Goal: Information Seeking & Learning: Find specific fact

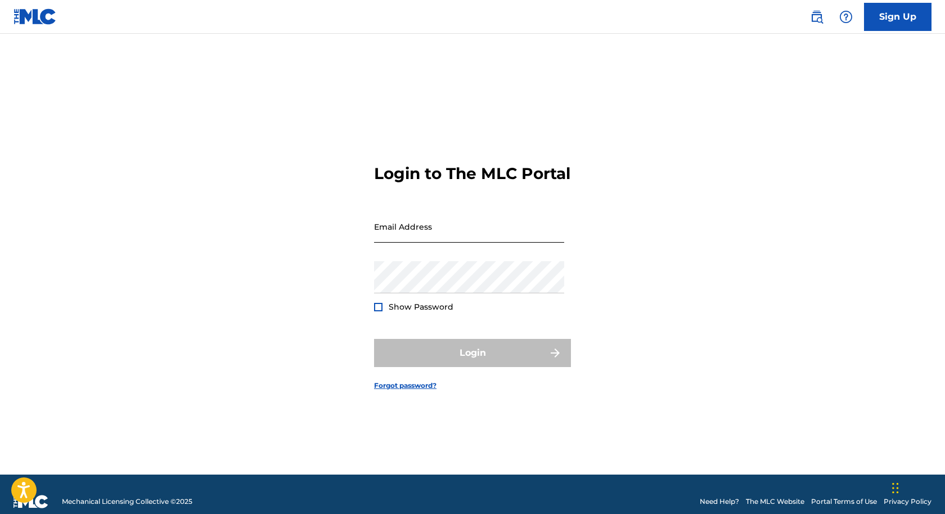
click at [431, 235] on input "Email Address" at bounding box center [469, 226] width 190 height 32
type input "[EMAIL_ADDRESS][DOMAIN_NAME]"
click at [378, 311] on div at bounding box center [378, 307] width 8 height 8
click at [451, 367] on div "Login" at bounding box center [472, 353] width 197 height 28
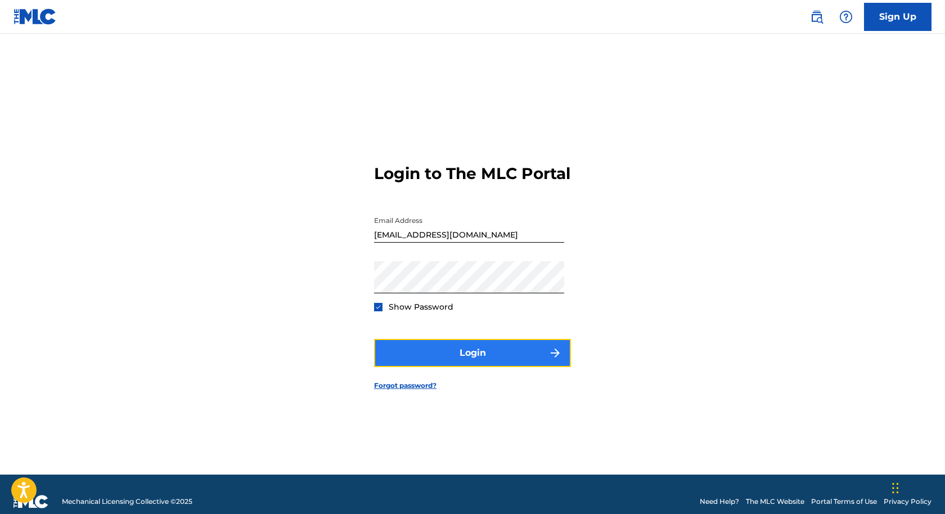
click at [447, 364] on button "Login" at bounding box center [472, 353] width 197 height 28
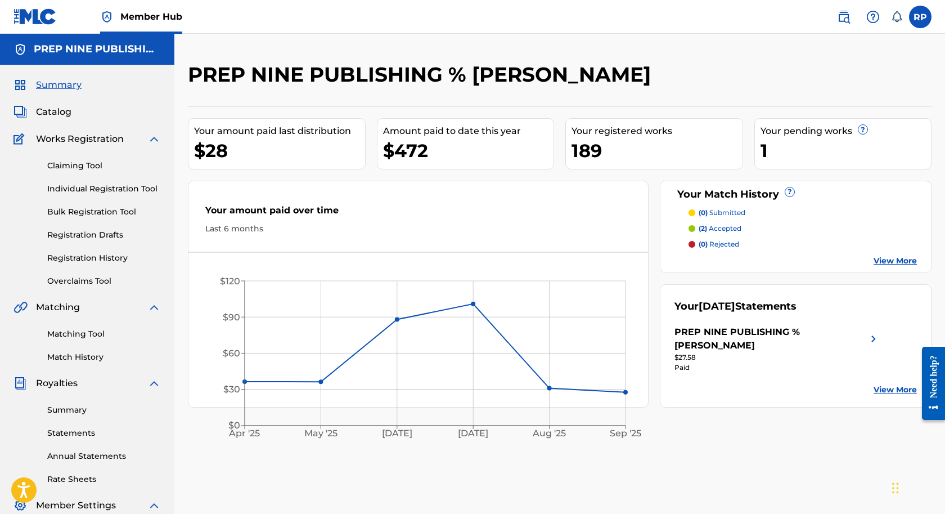
click at [782, 147] on div "1" at bounding box center [846, 150] width 171 height 25
click at [80, 282] on link "Overclaims Tool" at bounding box center [104, 281] width 114 height 12
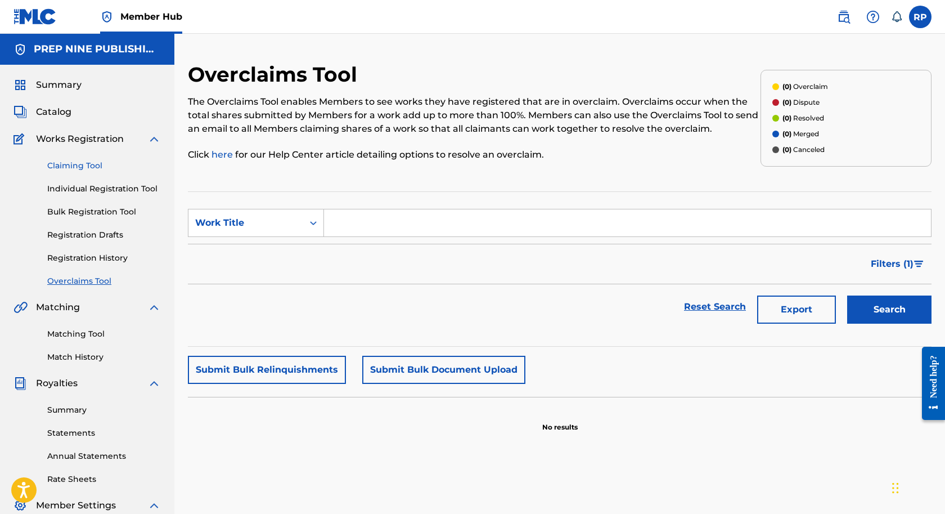
click at [72, 167] on link "Claiming Tool" at bounding box center [104, 166] width 114 height 12
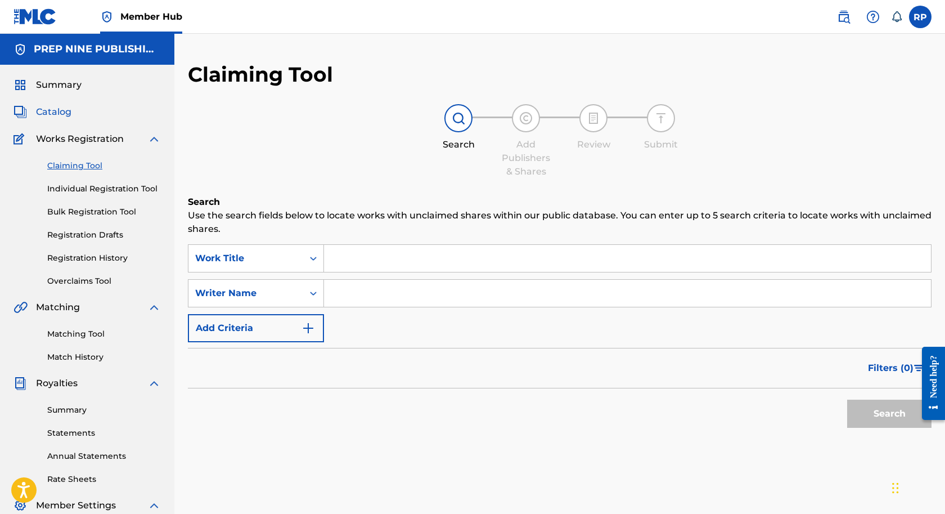
click at [60, 113] on span "Catalog" at bounding box center [53, 112] width 35 height 14
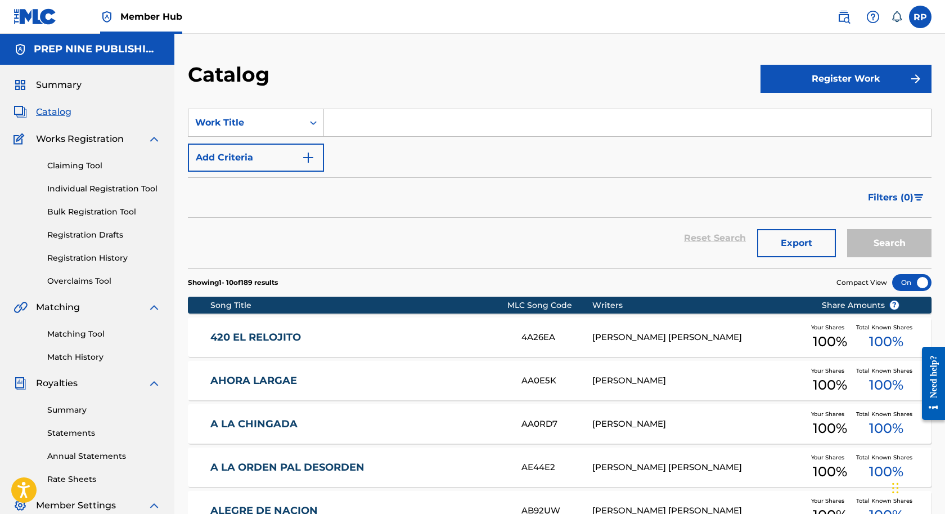
click at [876, 369] on span "Total Known Shares" at bounding box center [886, 370] width 61 height 8
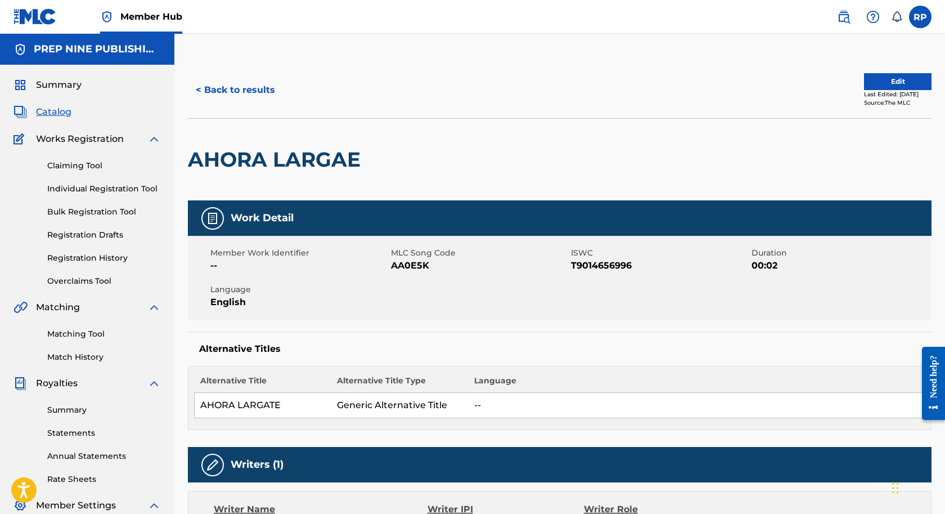
click at [753, 164] on div "AHORA LARGAE" at bounding box center [560, 159] width 744 height 82
click at [92, 258] on link "Registration History" at bounding box center [104, 258] width 114 height 12
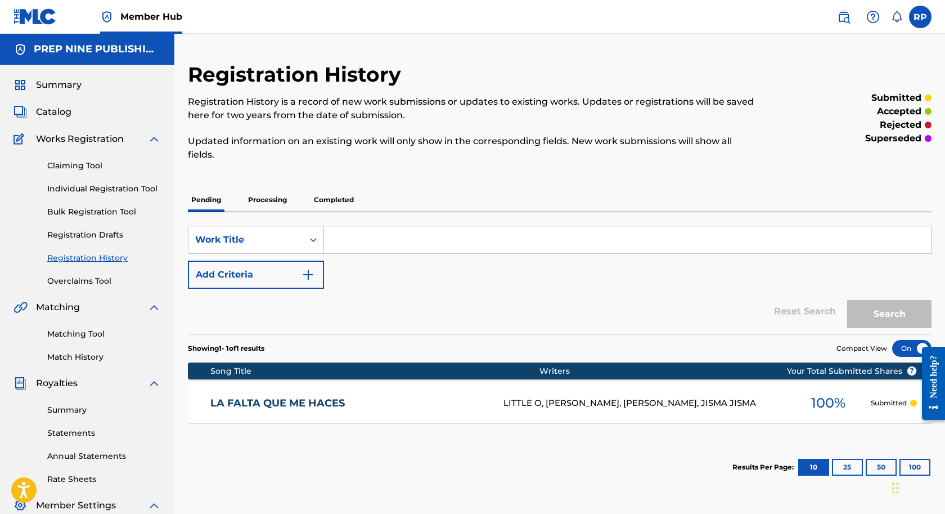
click at [379, 447] on section "Results Per Page: 10 25 50 100" at bounding box center [560, 467] width 744 height 53
click at [267, 201] on p "Processing" at bounding box center [268, 200] width 46 height 24
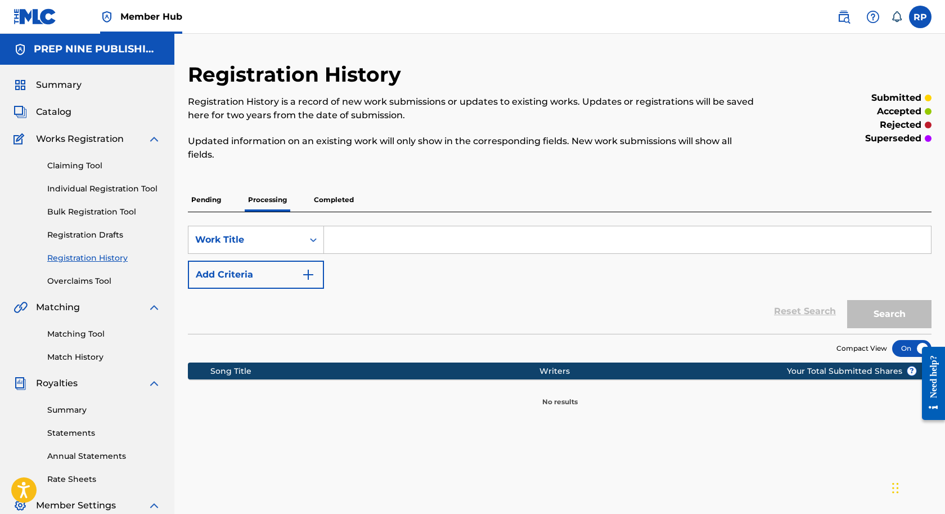
click at [330, 199] on p "Completed" at bounding box center [334, 200] width 47 height 24
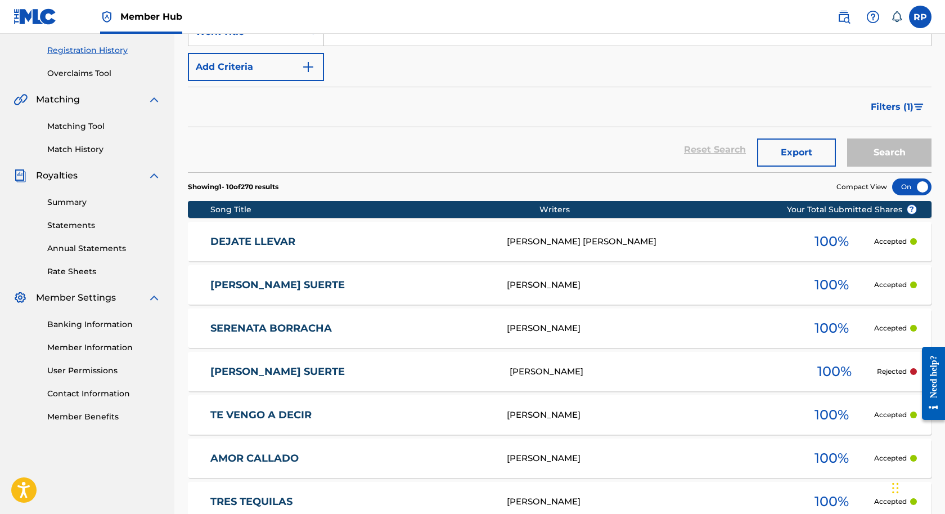
scroll to position [225, 0]
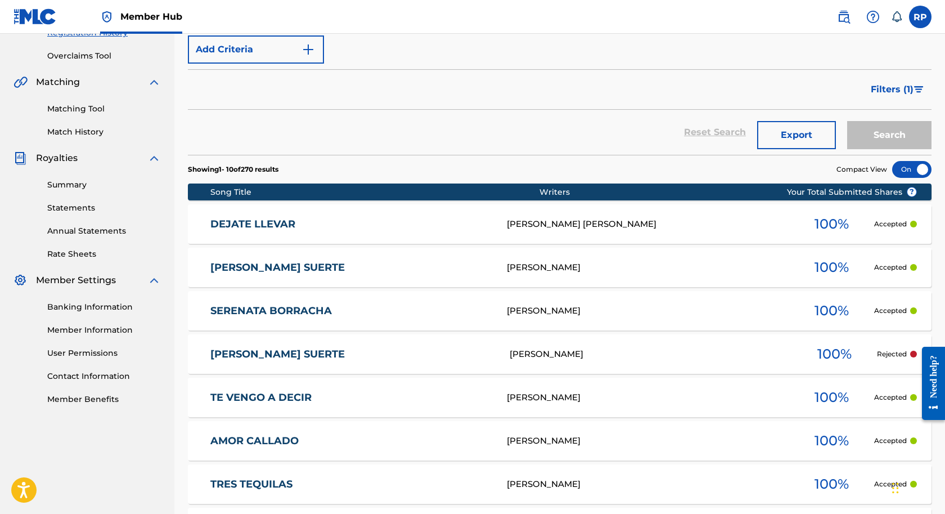
click at [828, 224] on span "100 %" at bounding box center [832, 224] width 34 height 20
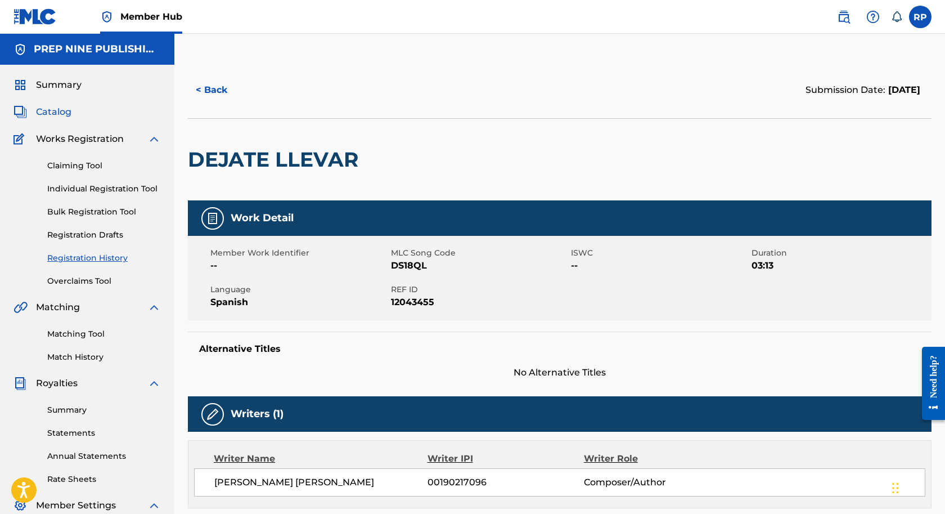
click at [53, 112] on span "Catalog" at bounding box center [53, 112] width 35 height 14
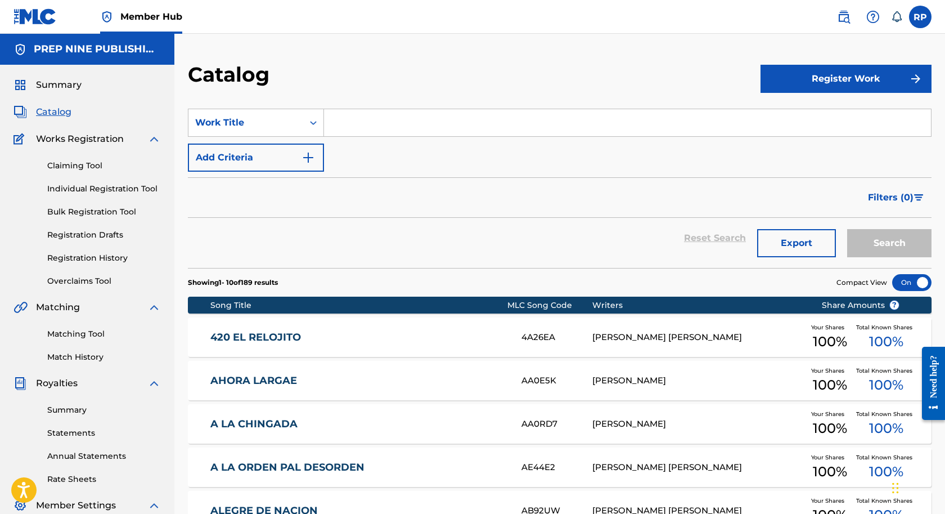
click at [822, 327] on span "Your Shares" at bounding box center [830, 327] width 38 height 8
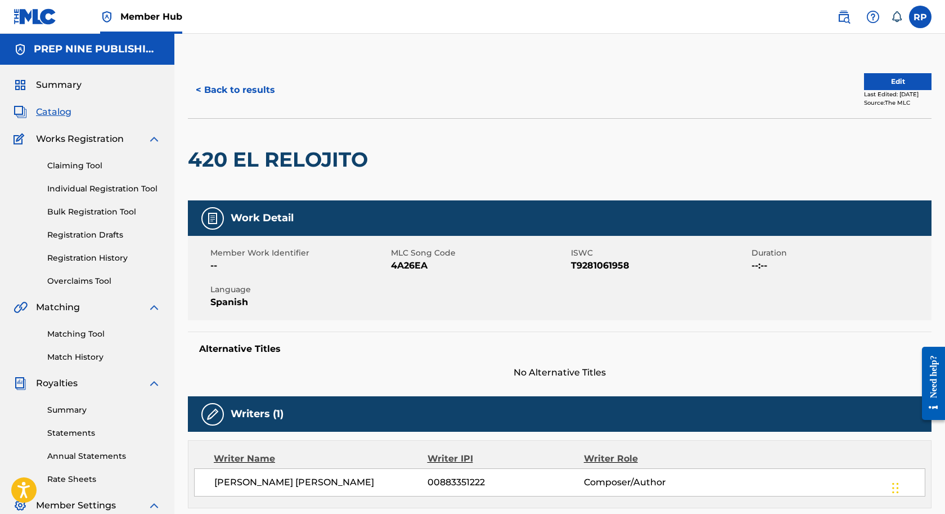
click at [152, 139] on img at bounding box center [154, 139] width 14 height 14
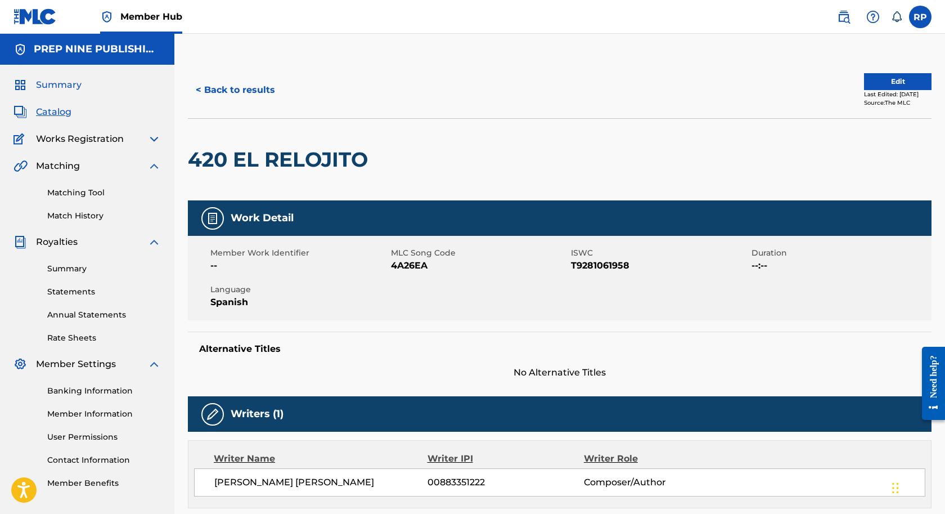
click at [55, 83] on span "Summary" at bounding box center [59, 85] width 46 height 14
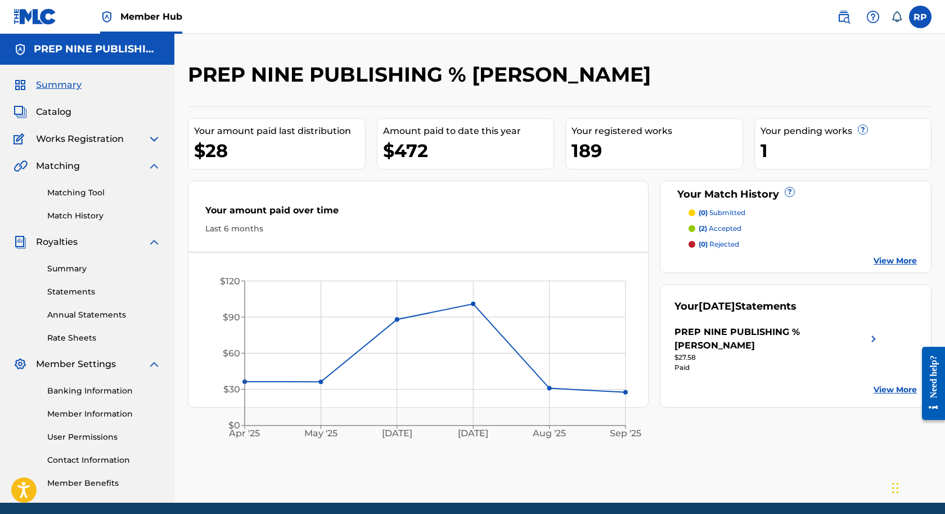
click at [155, 242] on img at bounding box center [154, 242] width 14 height 14
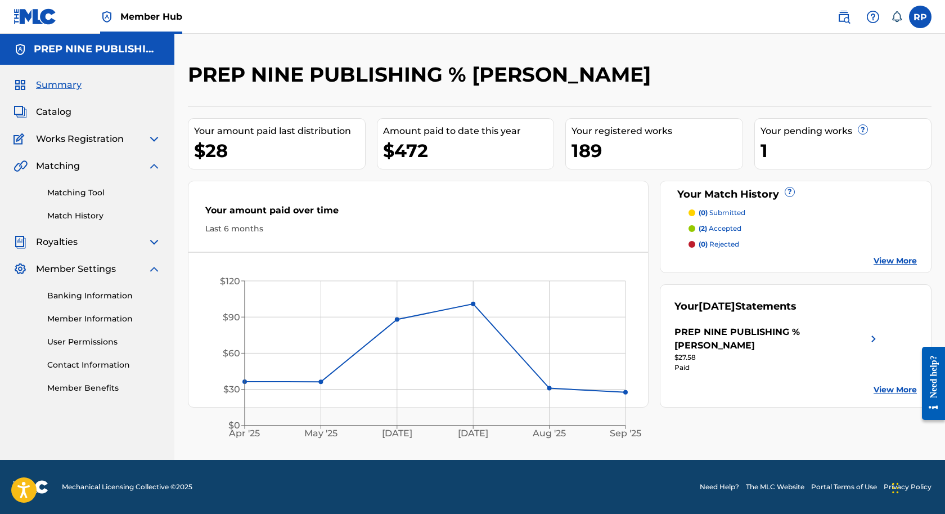
click at [154, 270] on img at bounding box center [154, 269] width 14 height 14
click at [55, 113] on span "Catalog" at bounding box center [53, 112] width 35 height 14
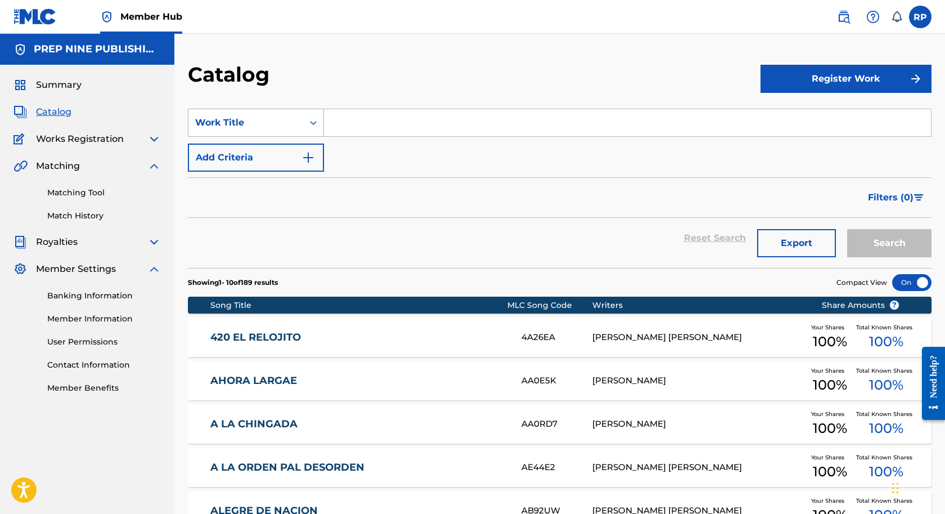
click at [313, 122] on icon "Search Form" at bounding box center [313, 122] width 11 height 11
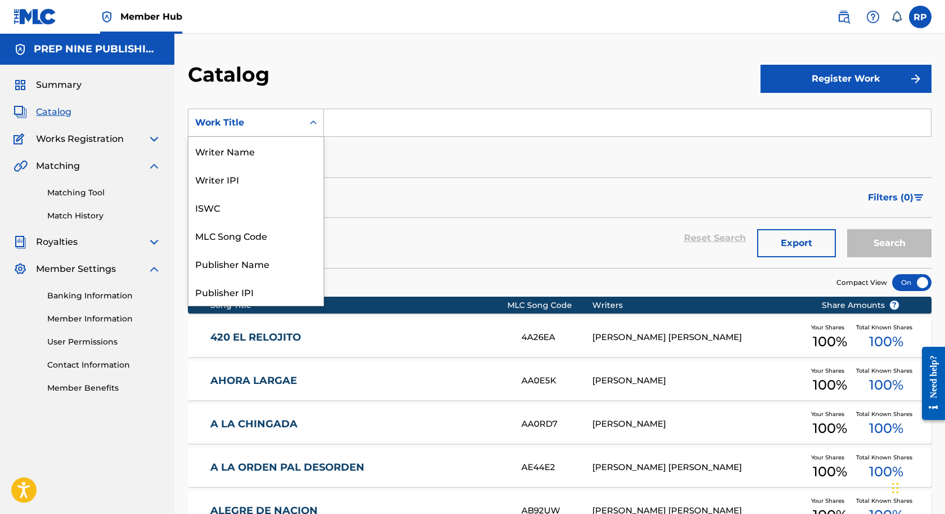
scroll to position [169, 0]
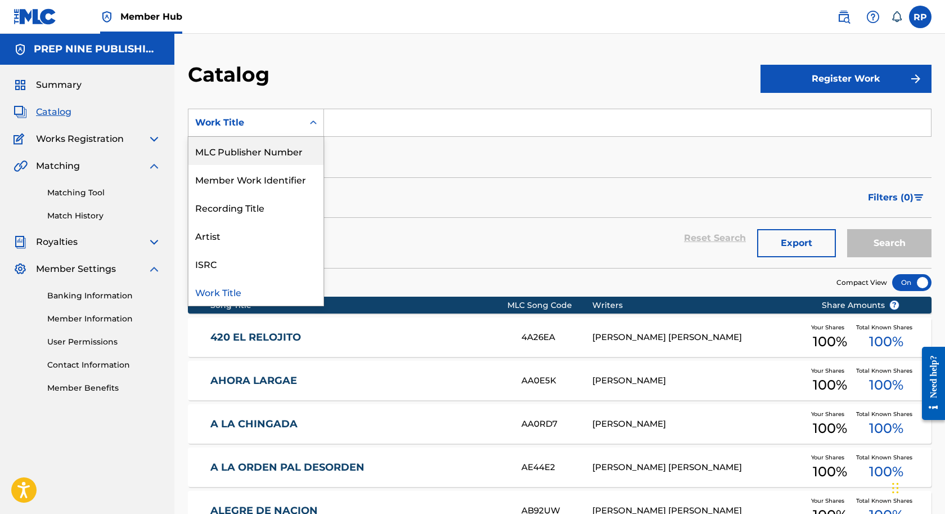
click at [353, 78] on div "Catalog" at bounding box center [474, 78] width 573 height 33
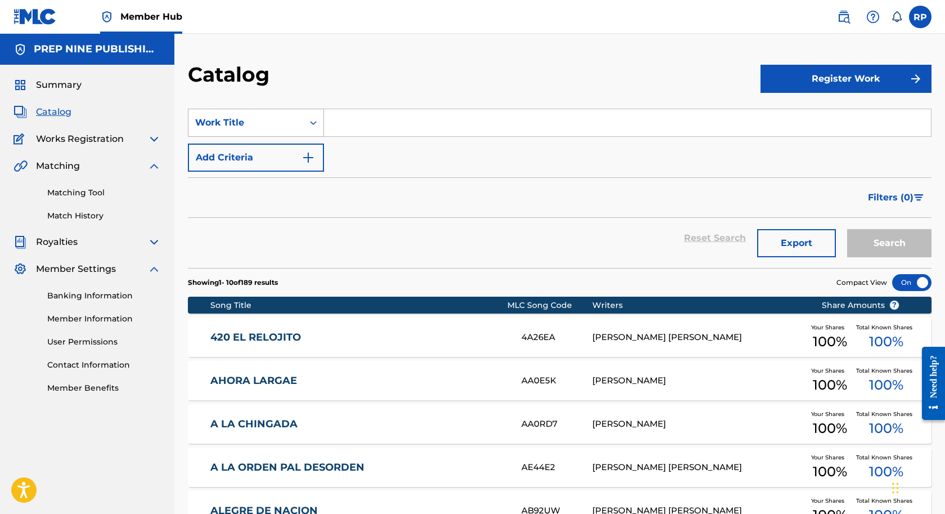
click at [315, 119] on icon "Search Form" at bounding box center [313, 122] width 11 height 11
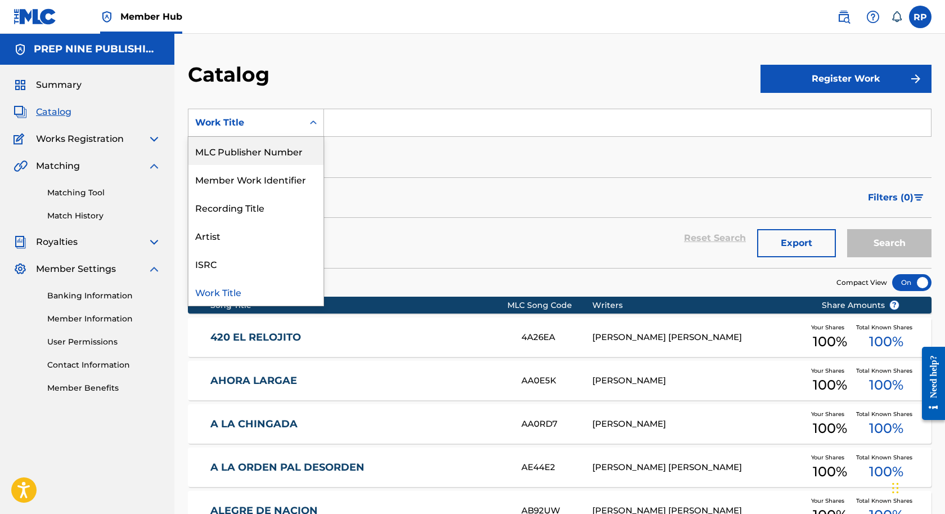
click at [268, 153] on div "MLC Publisher Number" at bounding box center [255, 151] width 135 height 28
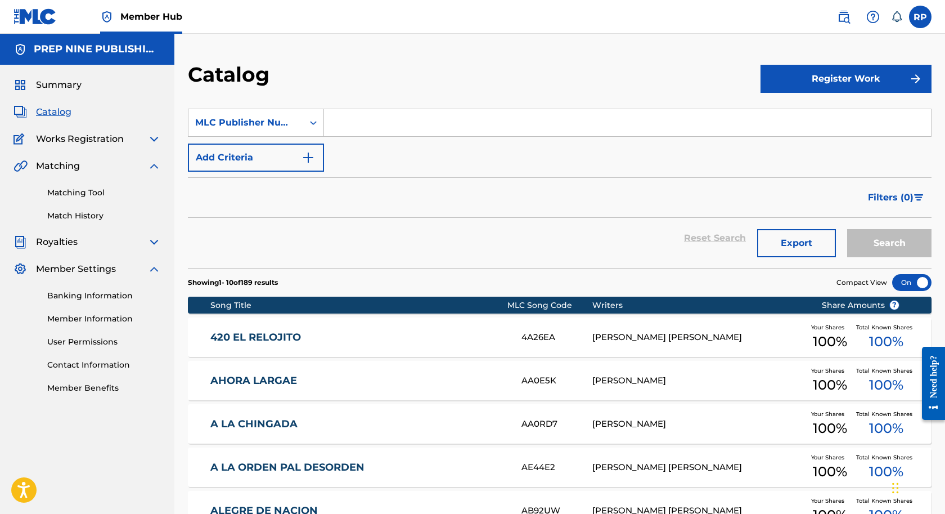
click at [348, 122] on input "Search Form" at bounding box center [627, 122] width 607 height 27
type input "Prep Nine Publishing"
click at [847, 229] on button "Search" at bounding box center [889, 243] width 84 height 28
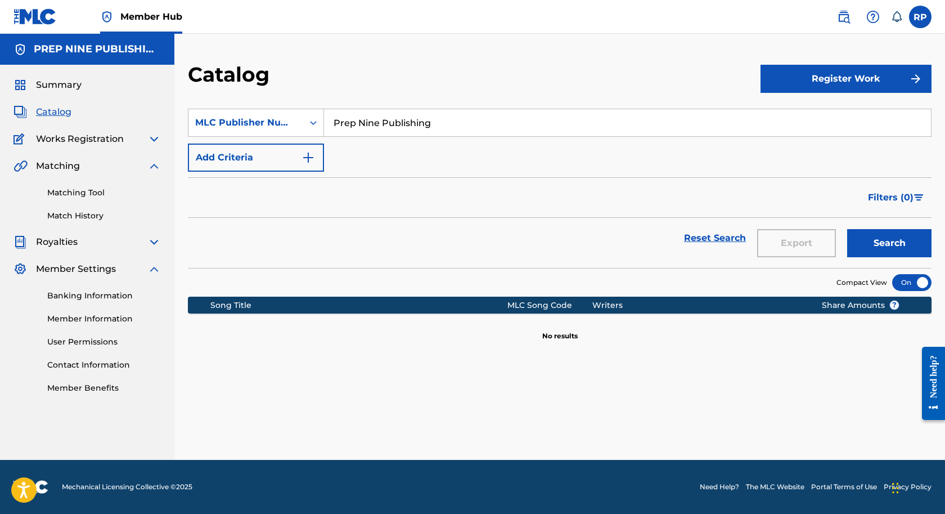
click at [52, 112] on span "Catalog" at bounding box center [53, 112] width 35 height 14
click at [56, 114] on span "Catalog" at bounding box center [53, 112] width 35 height 14
click at [65, 114] on span "Catalog" at bounding box center [53, 112] width 35 height 14
click at [61, 141] on span "Works Registration" at bounding box center [80, 139] width 88 height 14
click at [50, 83] on span "Summary" at bounding box center [59, 85] width 46 height 14
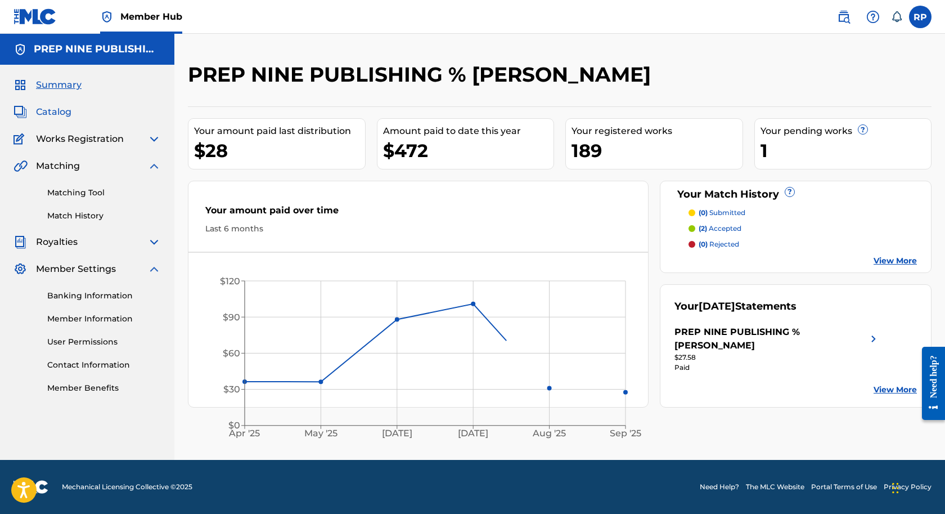
click at [55, 114] on span "Catalog" at bounding box center [53, 112] width 35 height 14
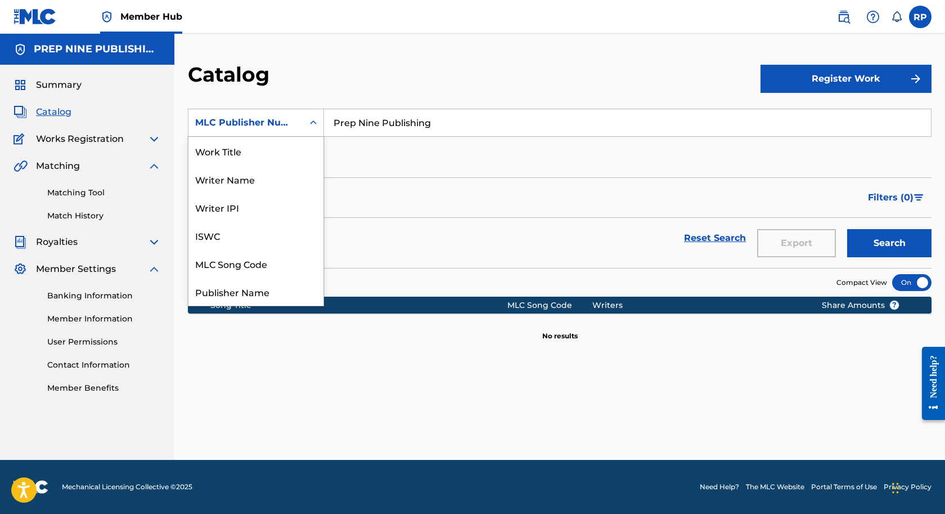
click at [316, 121] on icon "Search Form" at bounding box center [313, 122] width 11 height 11
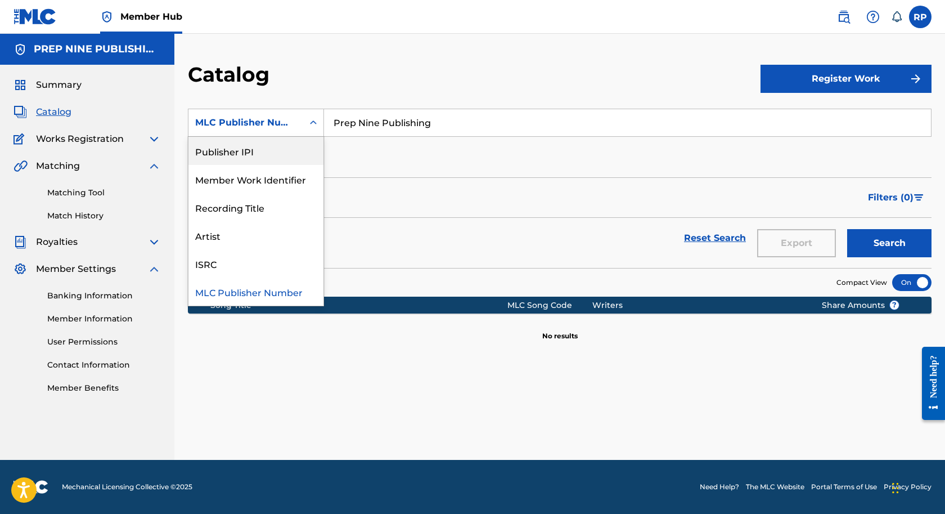
click at [263, 151] on div "Publisher IPI" at bounding box center [255, 151] width 135 height 28
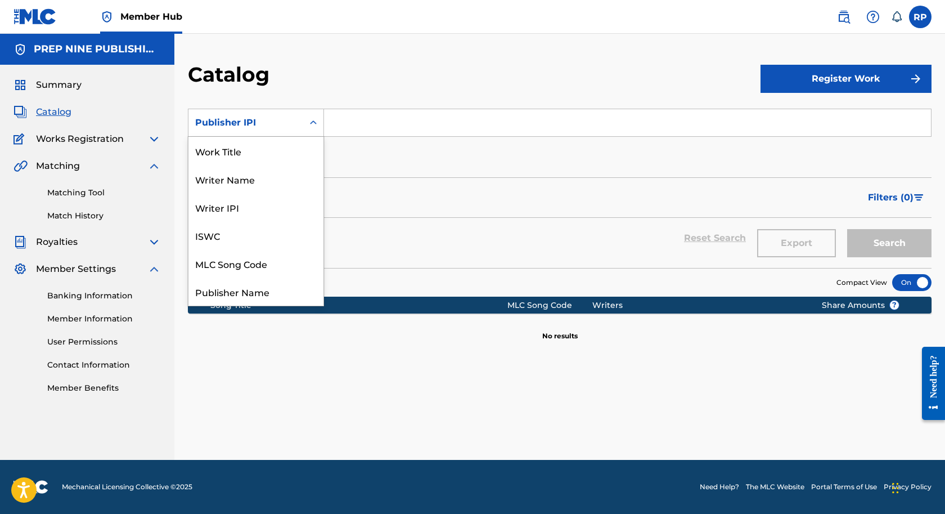
click at [313, 122] on icon "Search Form" at bounding box center [313, 122] width 11 height 11
click at [232, 209] on div "Recording Title" at bounding box center [255, 207] width 135 height 28
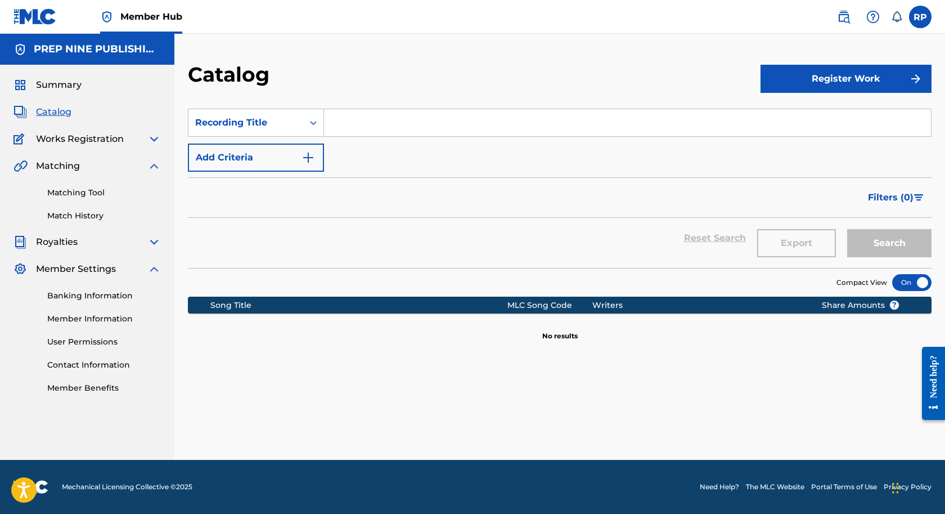
click at [53, 111] on span "Catalog" at bounding box center [53, 112] width 35 height 14
click at [550, 80] on div "Catalog" at bounding box center [474, 78] width 573 height 33
click at [55, 83] on span "Summary" at bounding box center [59, 85] width 46 height 14
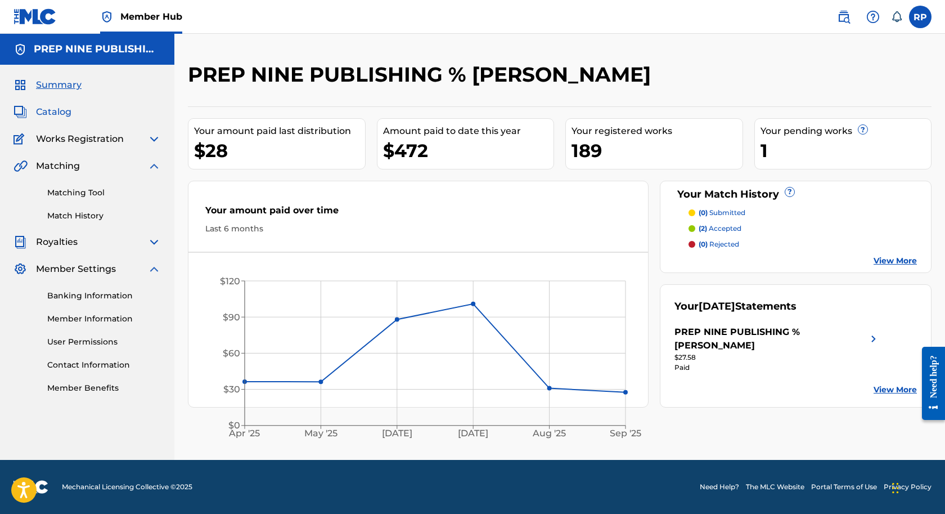
click at [59, 115] on span "Catalog" at bounding box center [53, 112] width 35 height 14
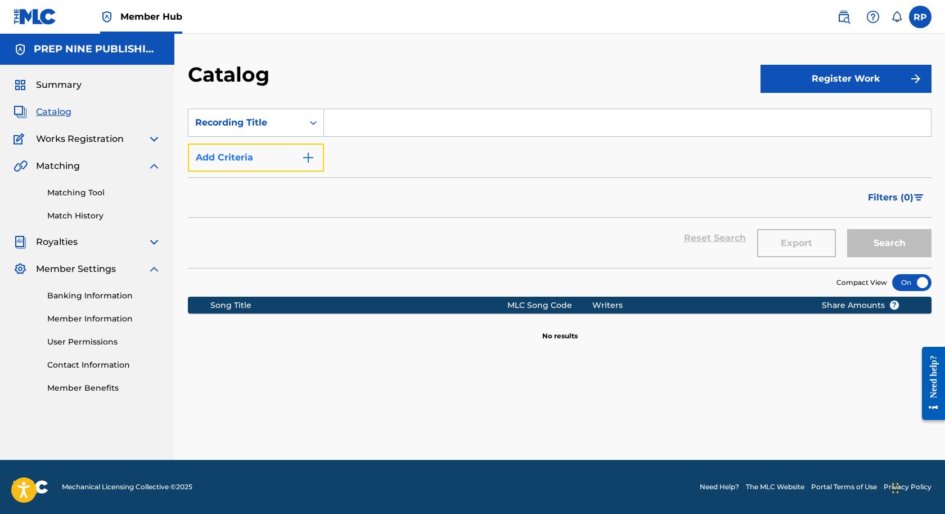
click at [307, 156] on img "Search Form" at bounding box center [309, 158] width 14 height 14
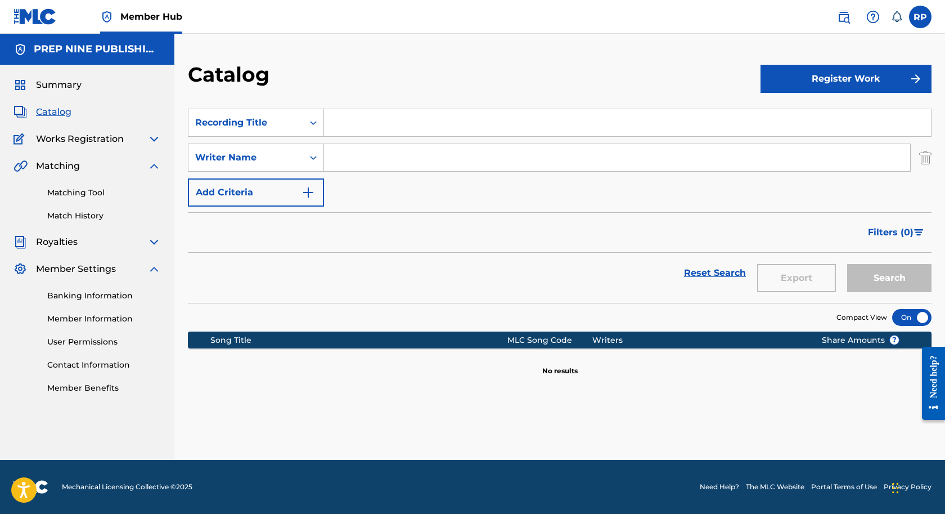
click at [348, 162] on input "Search Form" at bounding box center [617, 157] width 586 height 27
click at [847, 264] on button "Search" at bounding box center [889, 278] width 84 height 28
type input "El Holguin"
click at [847, 264] on button "Search" at bounding box center [889, 278] width 84 height 28
drag, startPoint x: 384, startPoint y: 160, endPoint x: 329, endPoint y: 160, distance: 54.6
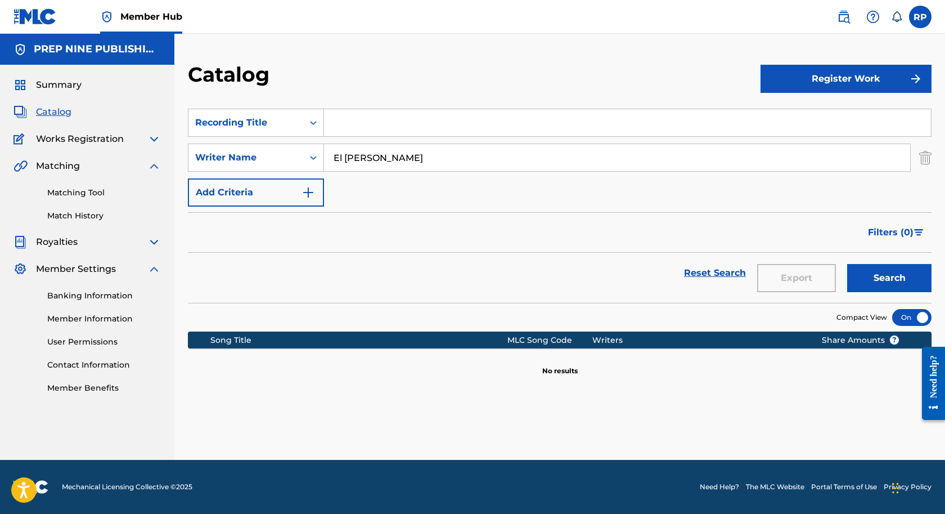
click at [329, 160] on input "El Holguin" at bounding box center [617, 157] width 586 height 27
click at [56, 112] on span "Catalog" at bounding box center [53, 112] width 35 height 14
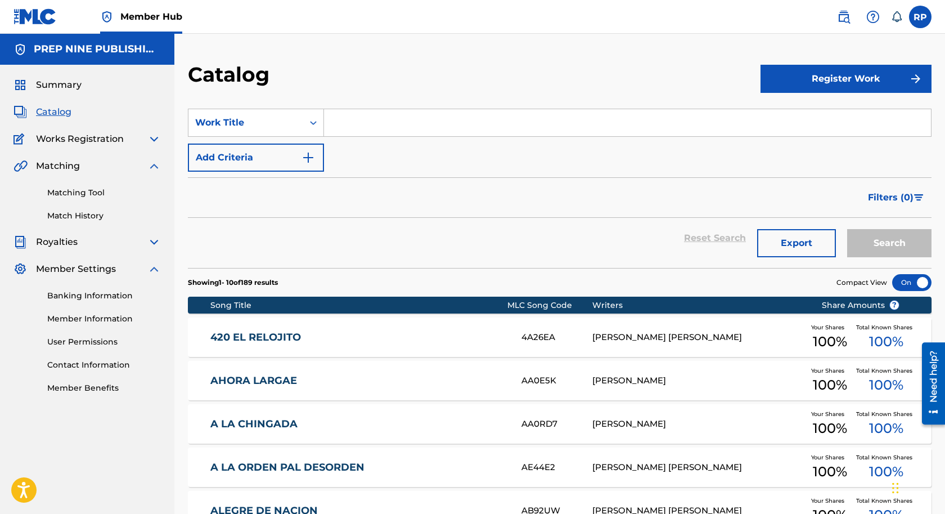
click at [254, 335] on link "420 EL RELOJITO" at bounding box center [358, 337] width 297 height 13
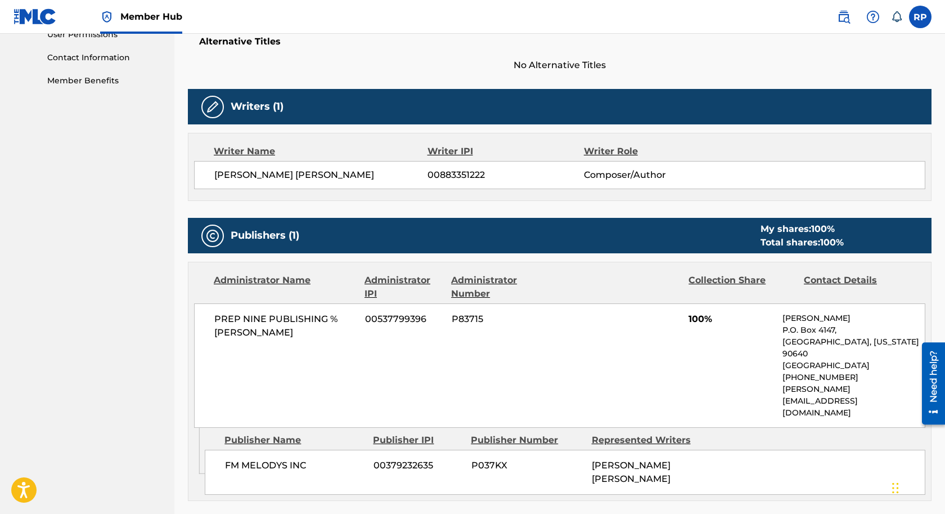
scroll to position [338, 0]
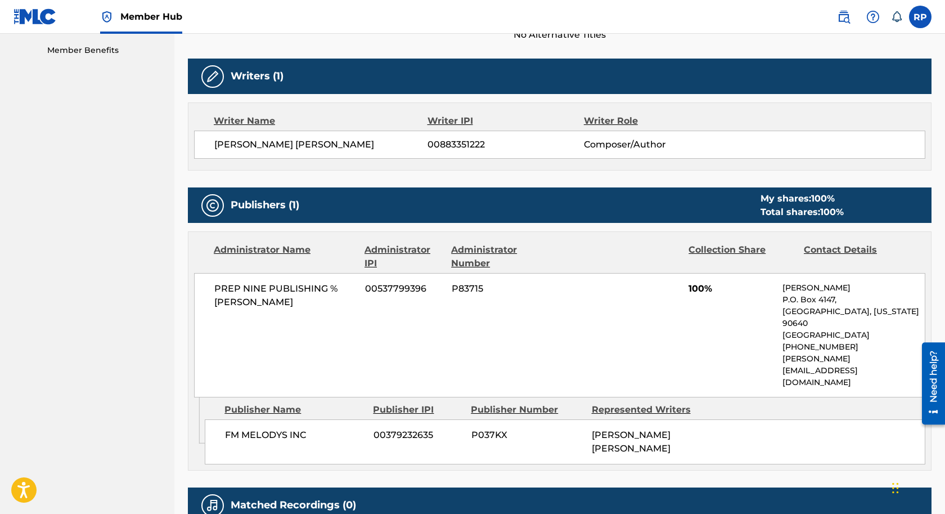
click at [143, 228] on nav "PREP NINE PUBLISHING % [PERSON_NAME] Summary Catalog Works Registration Claimin…" at bounding box center [87, 150] width 174 height 908
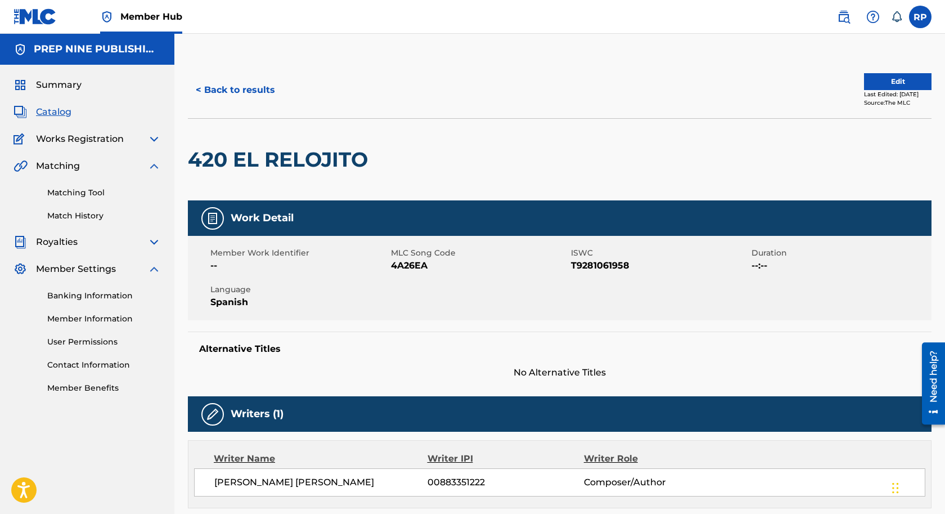
click at [51, 112] on span "Catalog" at bounding box center [53, 112] width 35 height 14
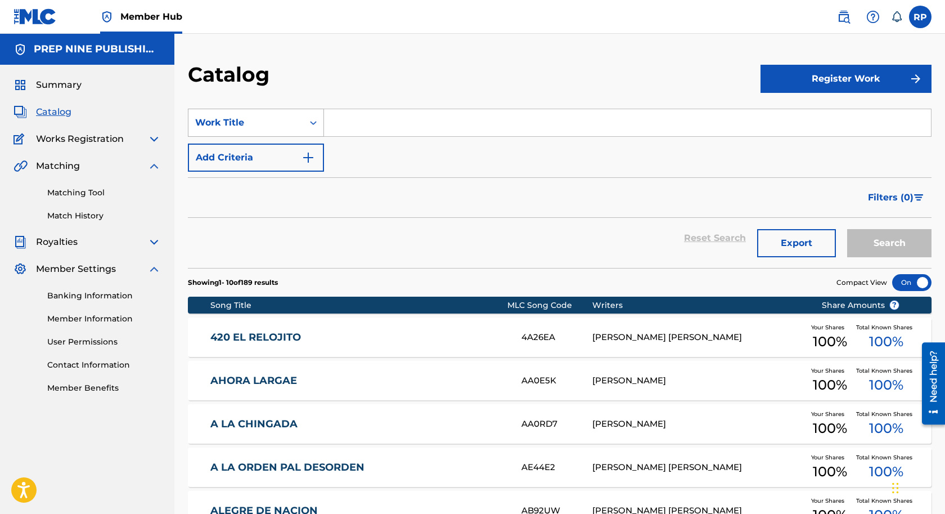
click at [313, 124] on icon "Search Form" at bounding box center [313, 122] width 11 height 11
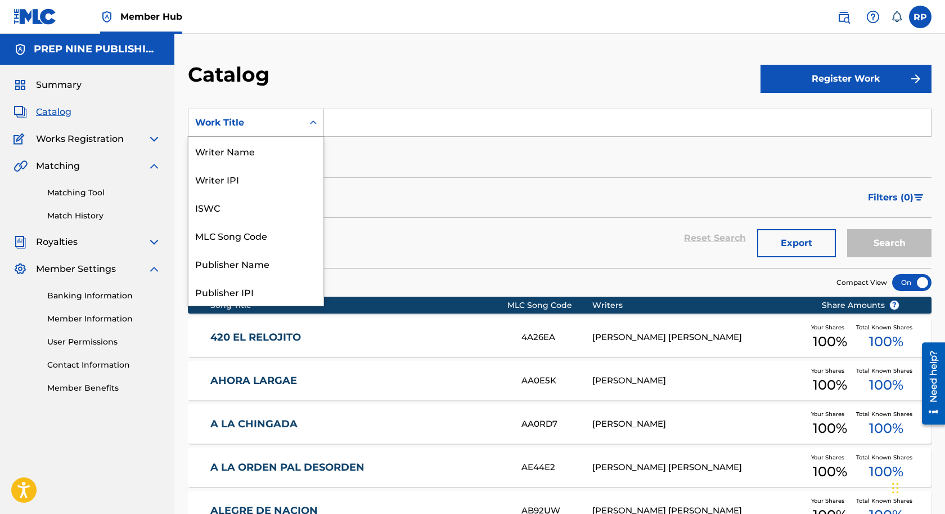
scroll to position [169, 0]
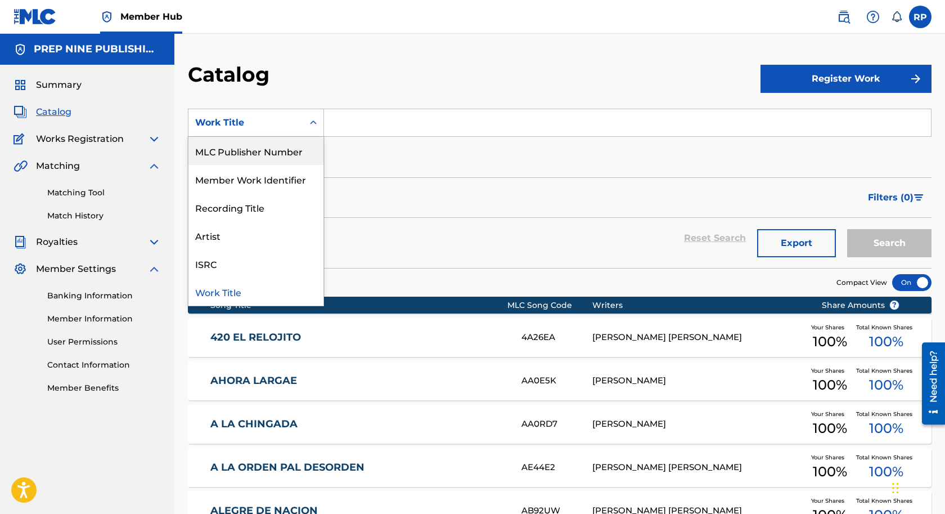
click at [280, 153] on div "MLC Publisher Number" at bounding box center [255, 151] width 135 height 28
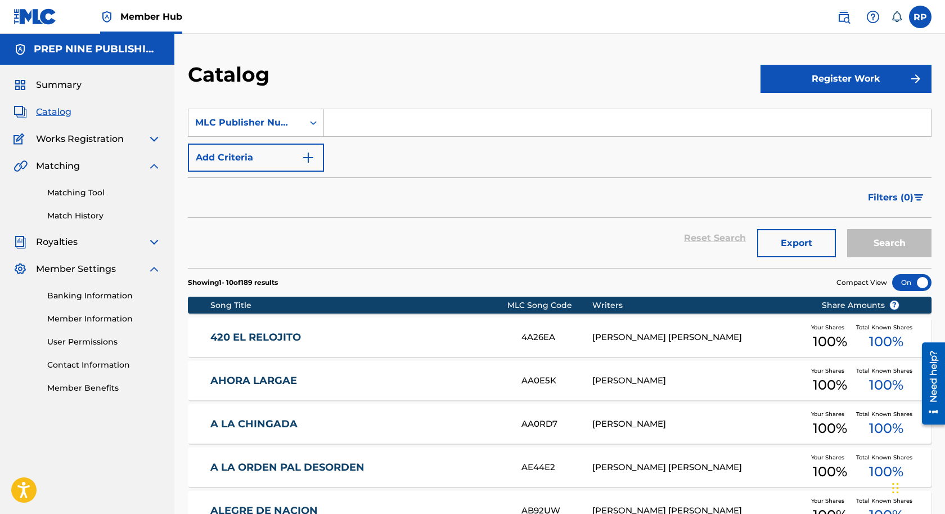
click at [348, 122] on input "Search Form" at bounding box center [627, 122] width 607 height 27
type input "P83715"
click at [887, 241] on button "Search" at bounding box center [889, 243] width 84 height 28
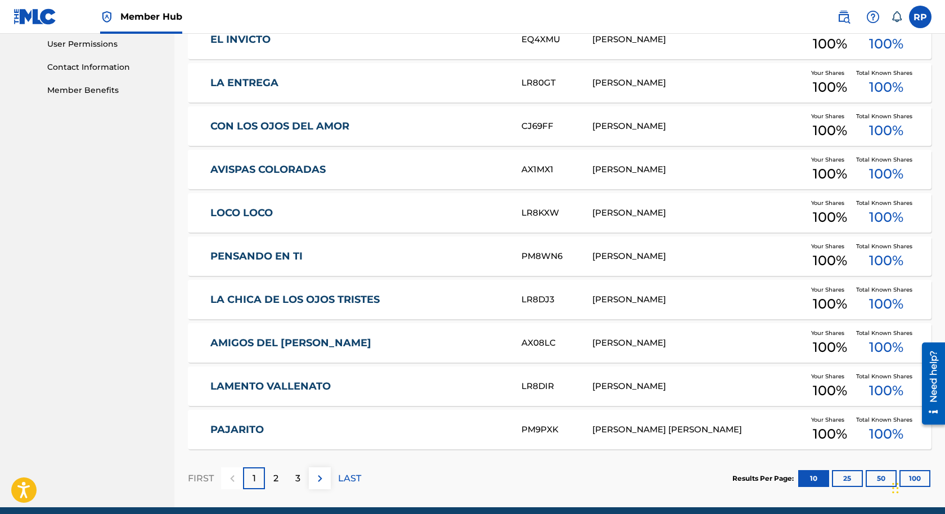
scroll to position [345, 0]
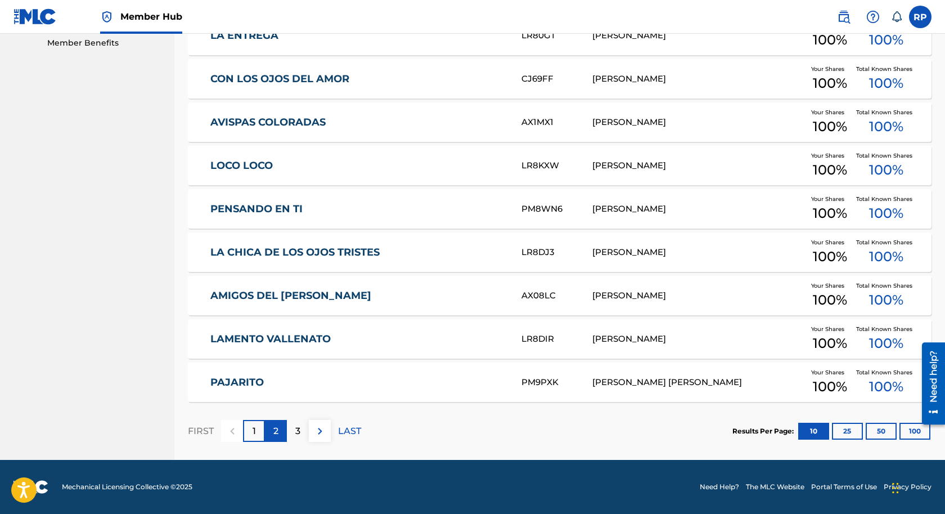
click at [276, 432] on p "2" at bounding box center [275, 431] width 5 height 14
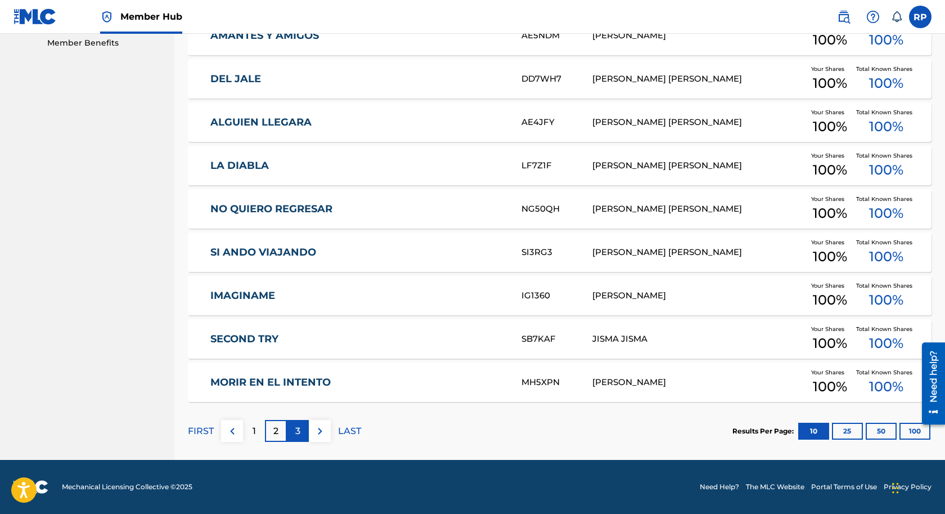
click at [298, 432] on p "3" at bounding box center [297, 431] width 5 height 14
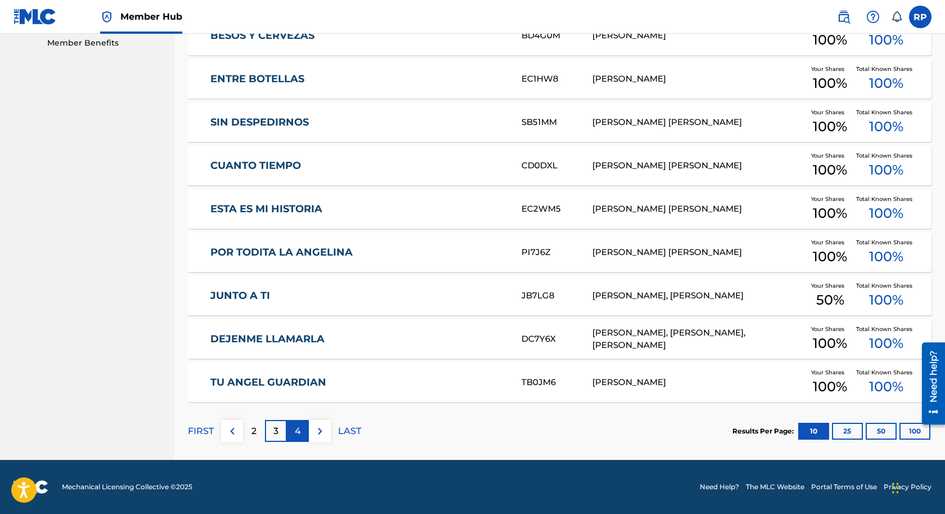
click at [293, 433] on div "4" at bounding box center [298, 431] width 22 height 22
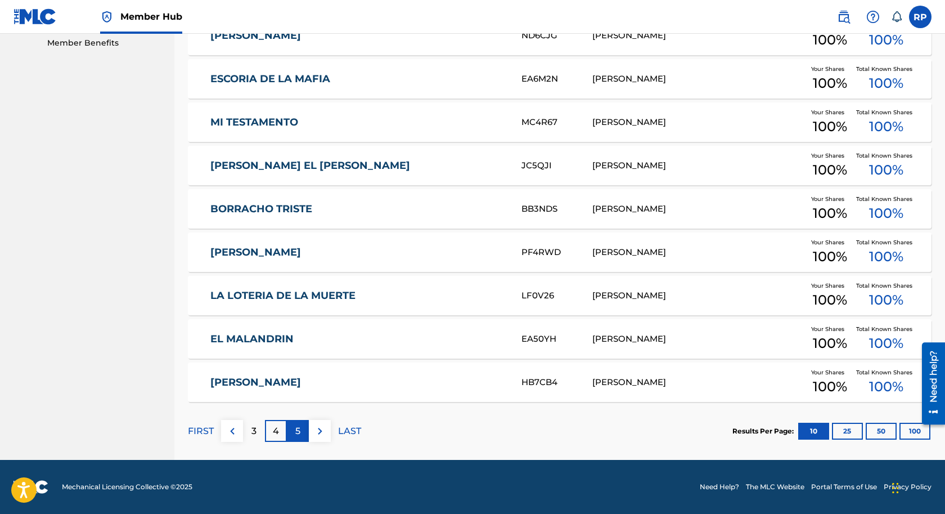
click at [298, 434] on p "5" at bounding box center [297, 431] width 5 height 14
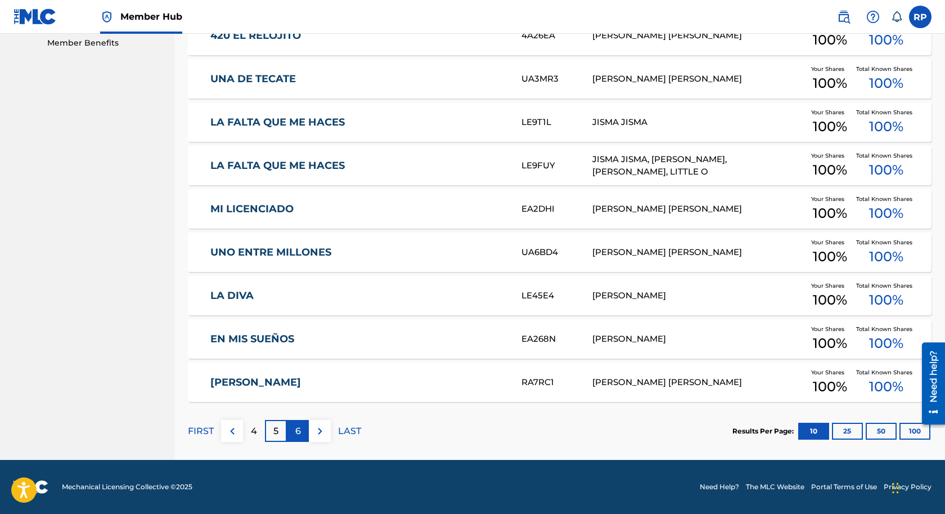
click at [300, 430] on p "6" at bounding box center [298, 431] width 6 height 14
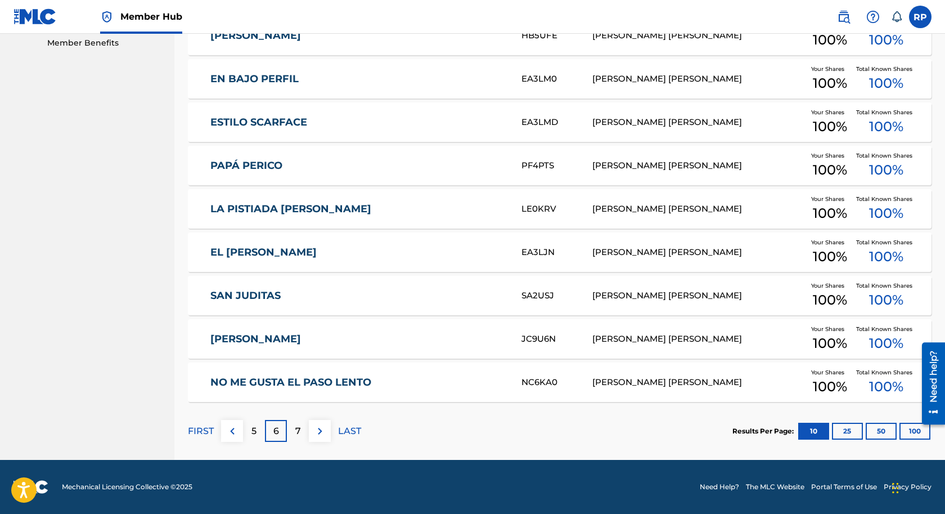
click at [300, 430] on p "7" at bounding box center [298, 431] width 6 height 14
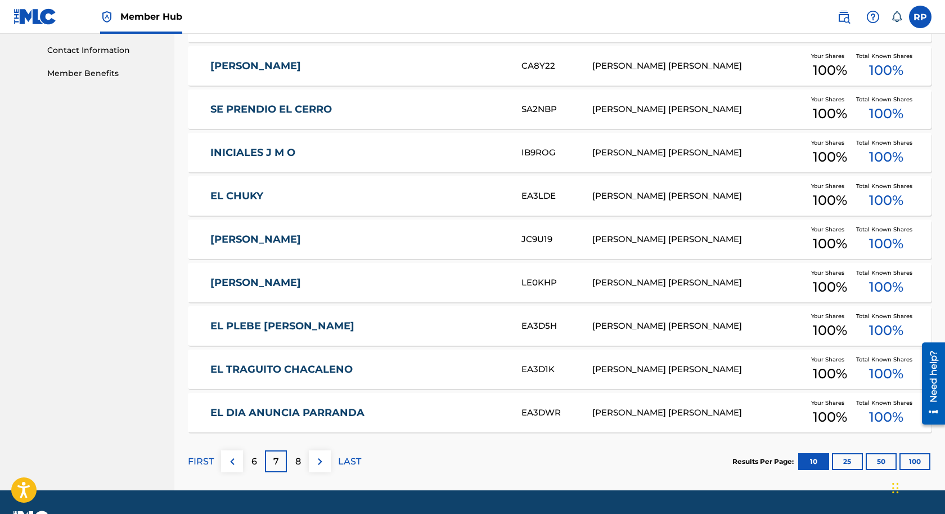
scroll to position [315, 0]
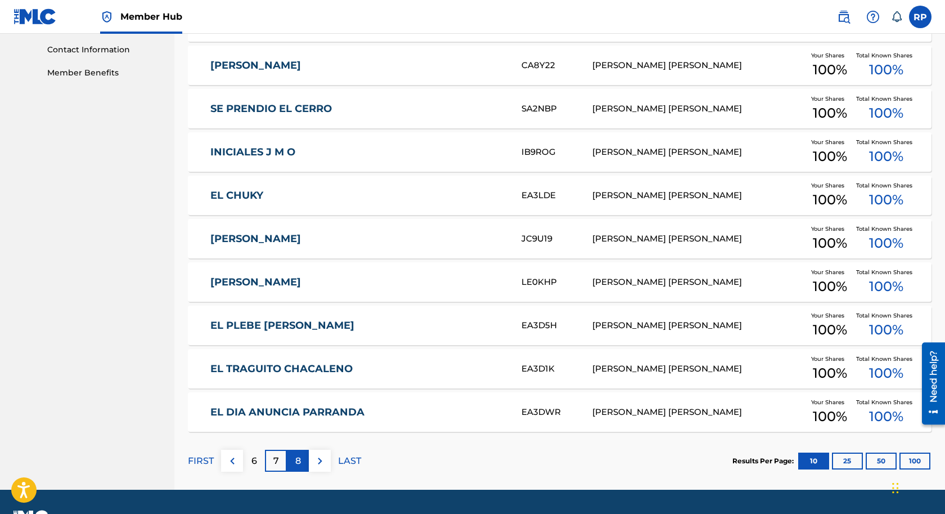
click at [300, 462] on div "8" at bounding box center [298, 461] width 22 height 22
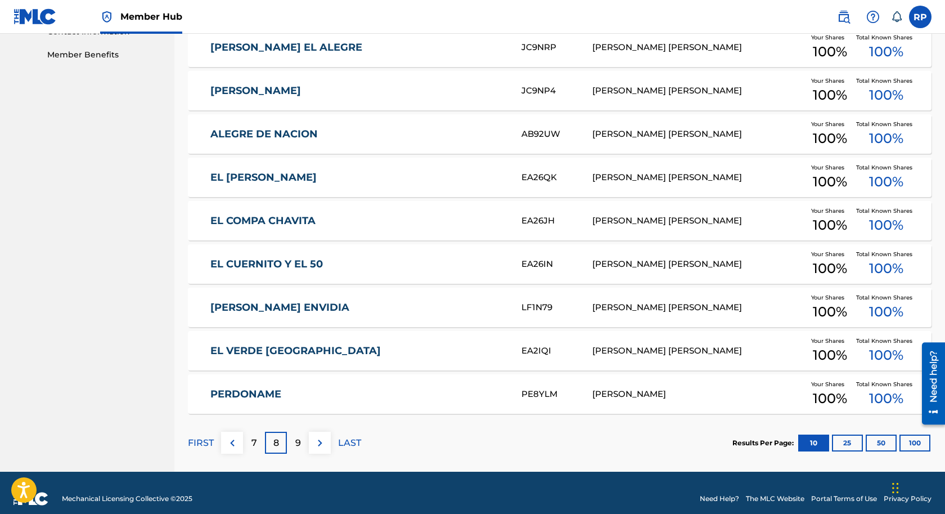
scroll to position [345, 0]
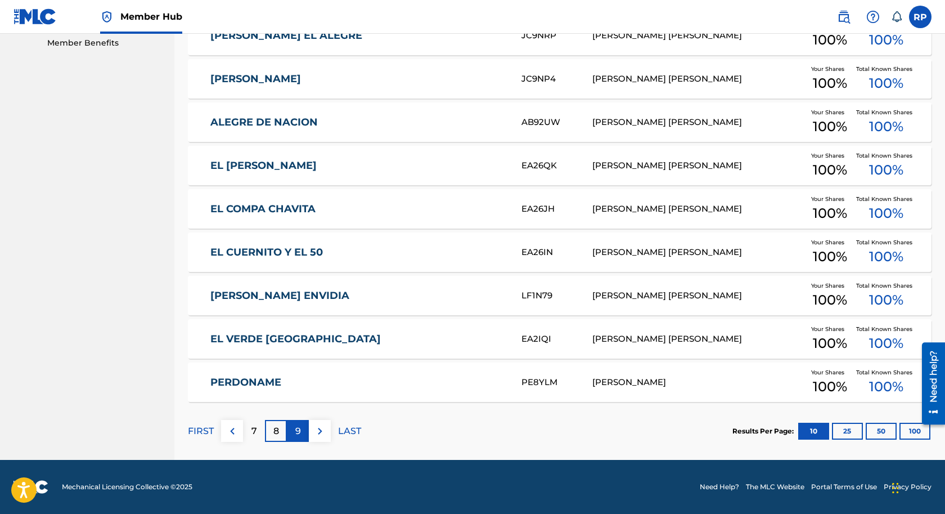
click at [297, 432] on p "9" at bounding box center [298, 431] width 6 height 14
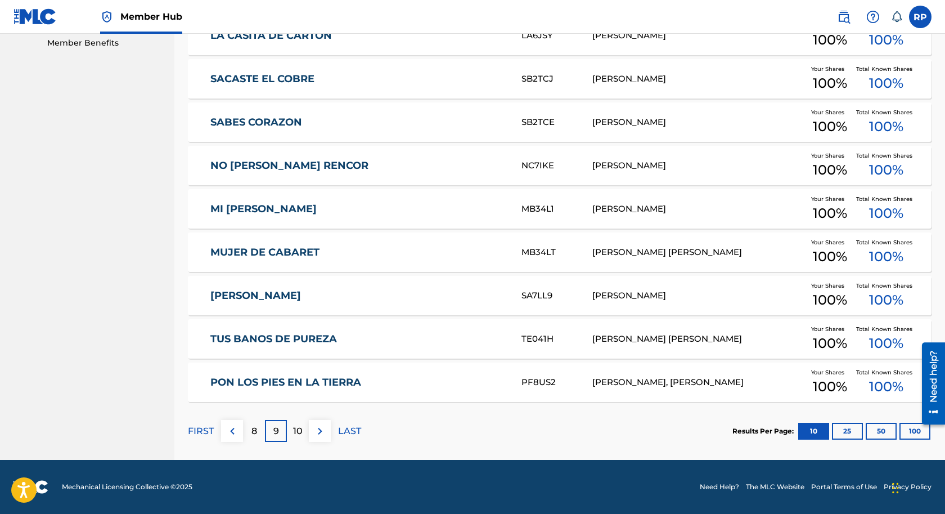
click at [297, 432] on p "10" at bounding box center [298, 431] width 10 height 14
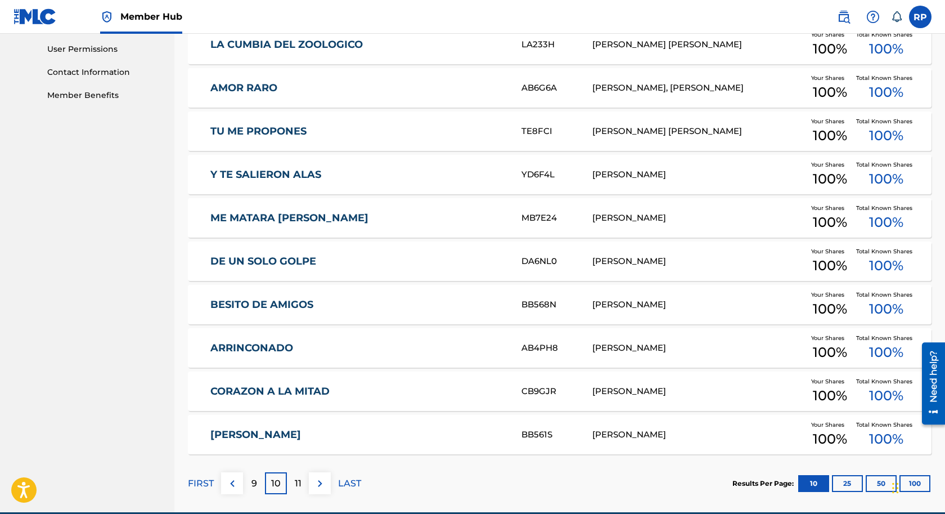
scroll to position [338, 0]
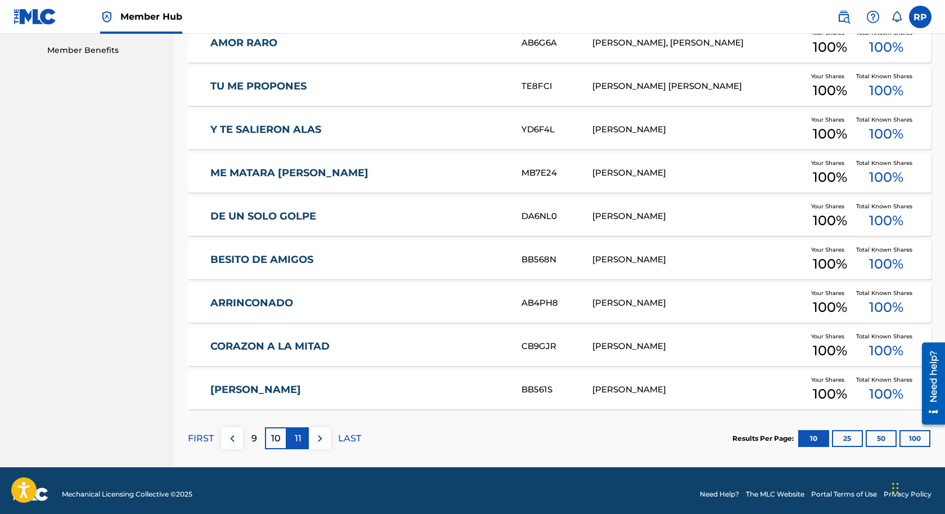
click at [298, 441] on p "11" at bounding box center [298, 439] width 7 height 14
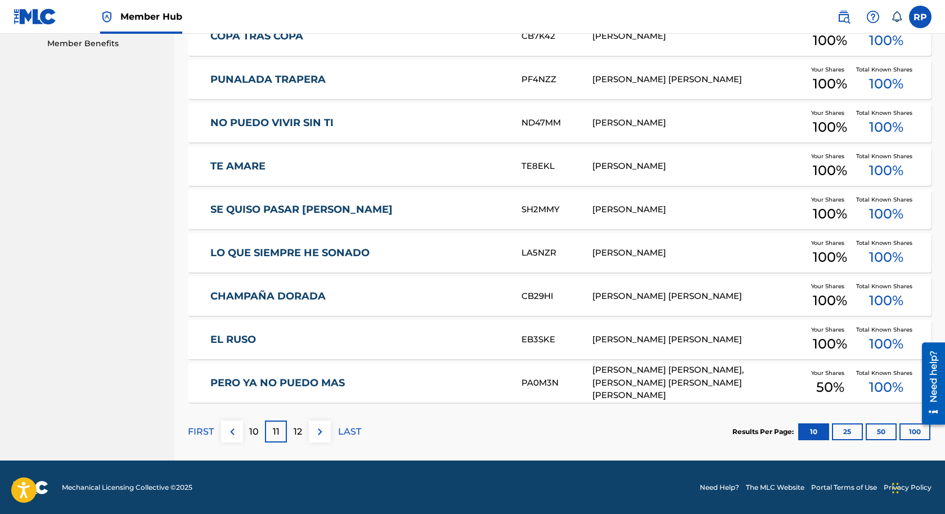
scroll to position [345, 0]
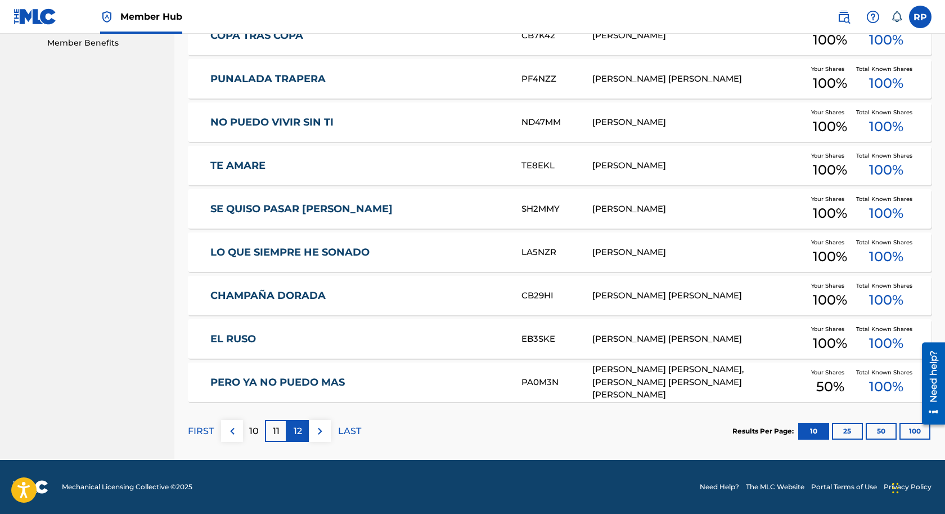
click at [296, 433] on p "12" at bounding box center [298, 431] width 8 height 14
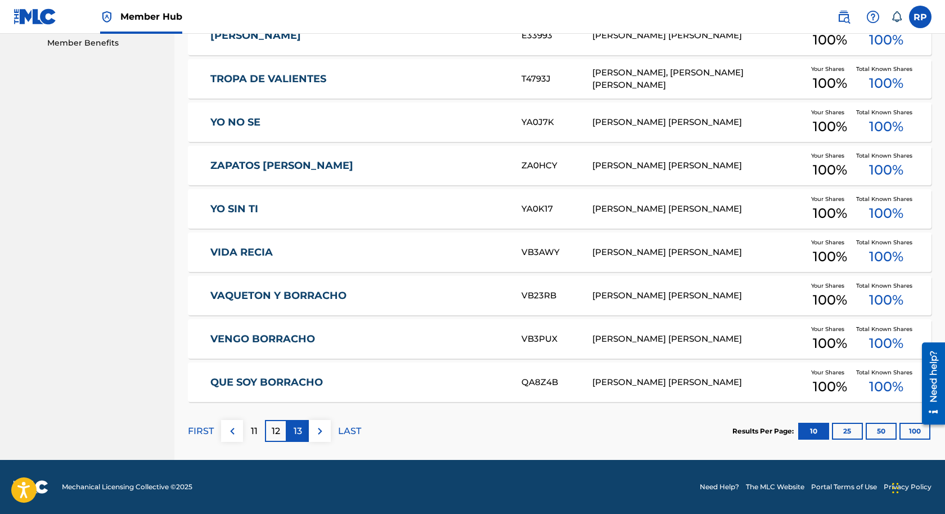
click at [300, 430] on p "13" at bounding box center [298, 431] width 8 height 14
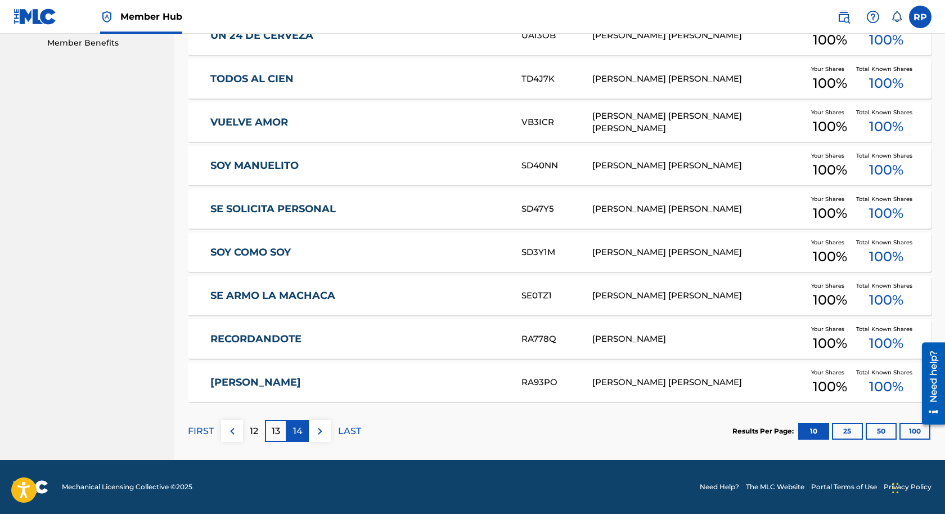
click at [297, 428] on p "14" at bounding box center [298, 431] width 10 height 14
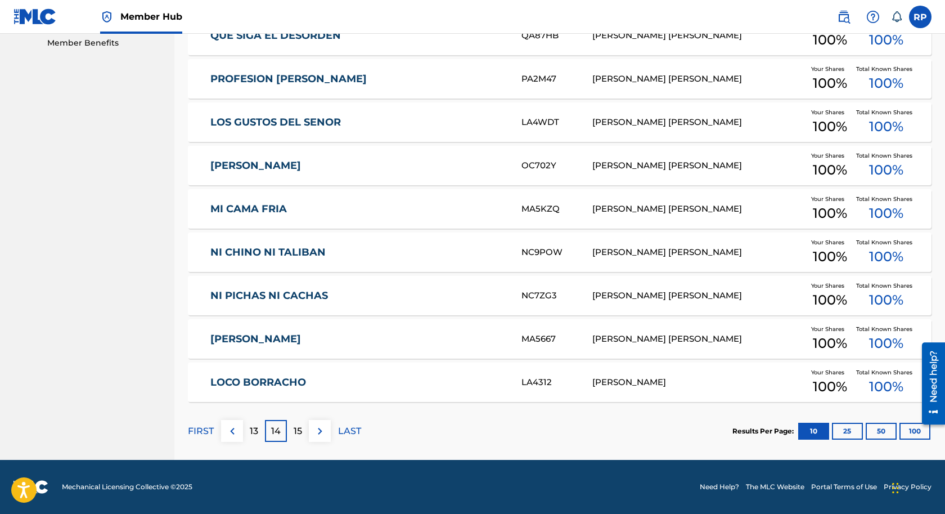
click at [825, 374] on span "Your Shares" at bounding box center [830, 372] width 38 height 8
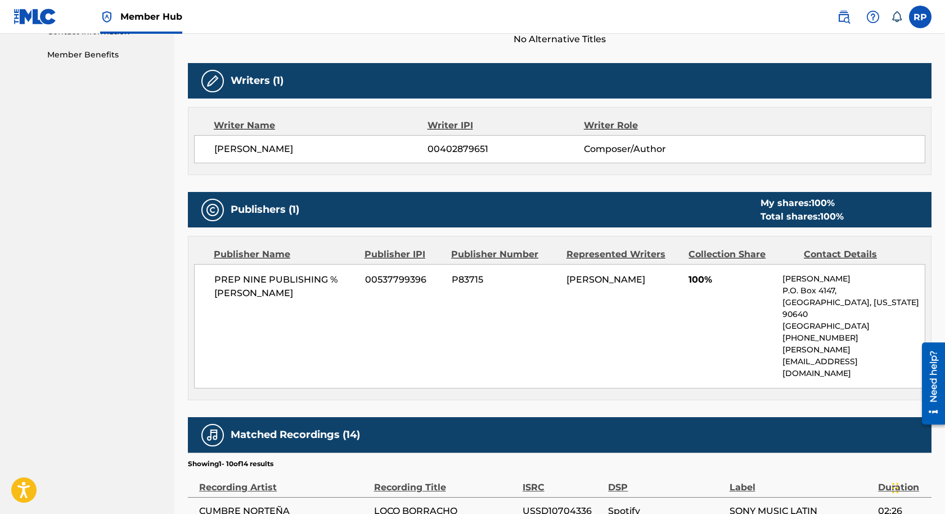
scroll to position [338, 0]
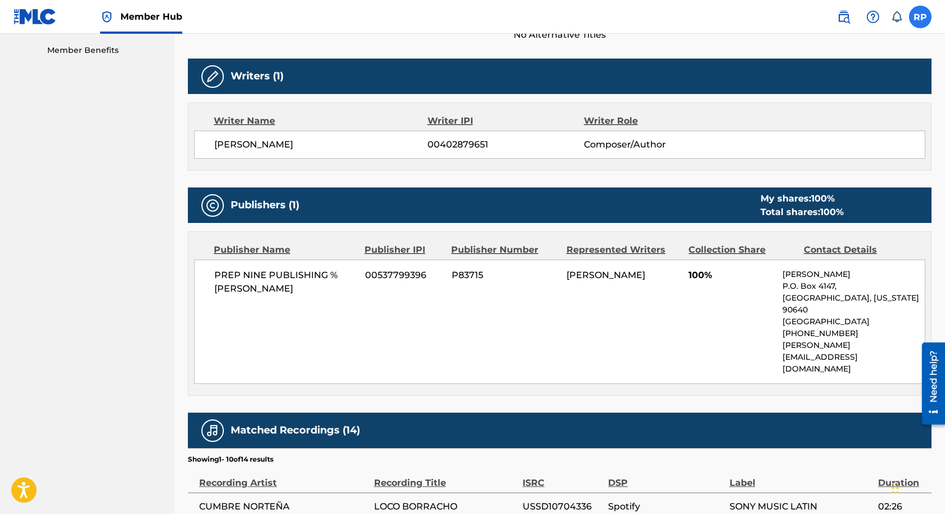
click at [920, 19] on label at bounding box center [920, 17] width 23 height 23
click at [920, 17] on input "RP [PERSON_NAME] [EMAIL_ADDRESS][DOMAIN_NAME] Notification Preferences Profile …" at bounding box center [920, 17] width 0 height 0
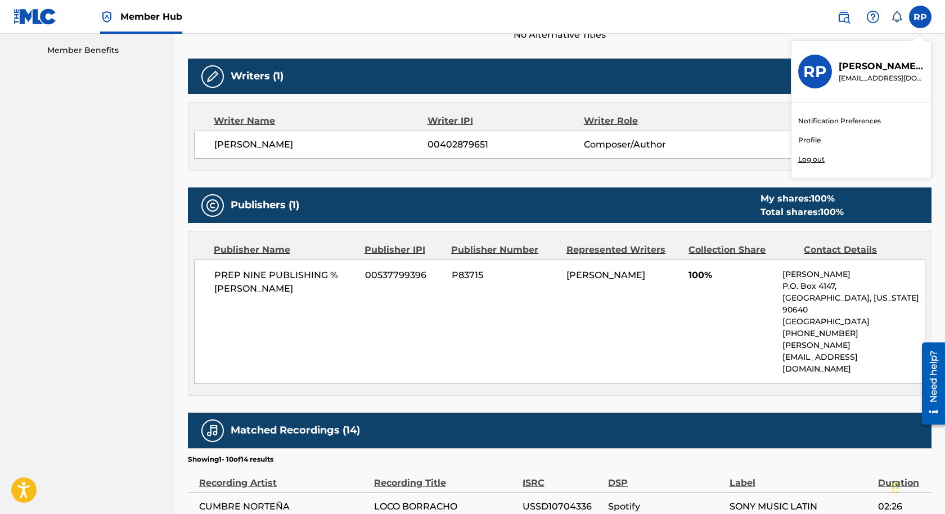
click at [814, 159] on p "Log out" at bounding box center [811, 159] width 26 height 10
click at [920, 17] on input "RP [PERSON_NAME] [EMAIL_ADDRESS][DOMAIN_NAME] Notification Preferences Profile …" at bounding box center [920, 17] width 0 height 0
